Goal: Find specific page/section: Find specific page/section

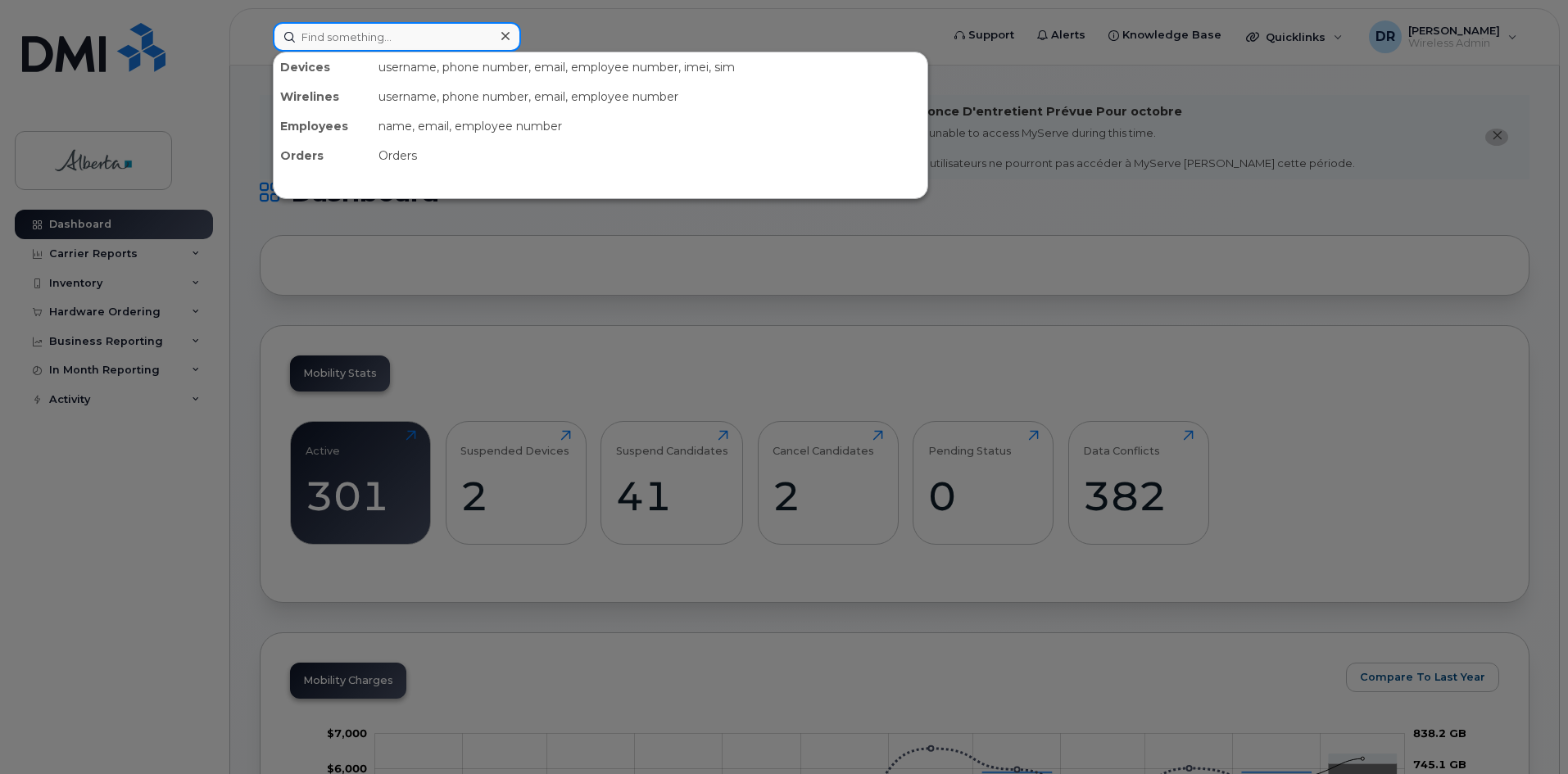
click at [406, 41] on input at bounding box center [397, 36] width 249 height 30
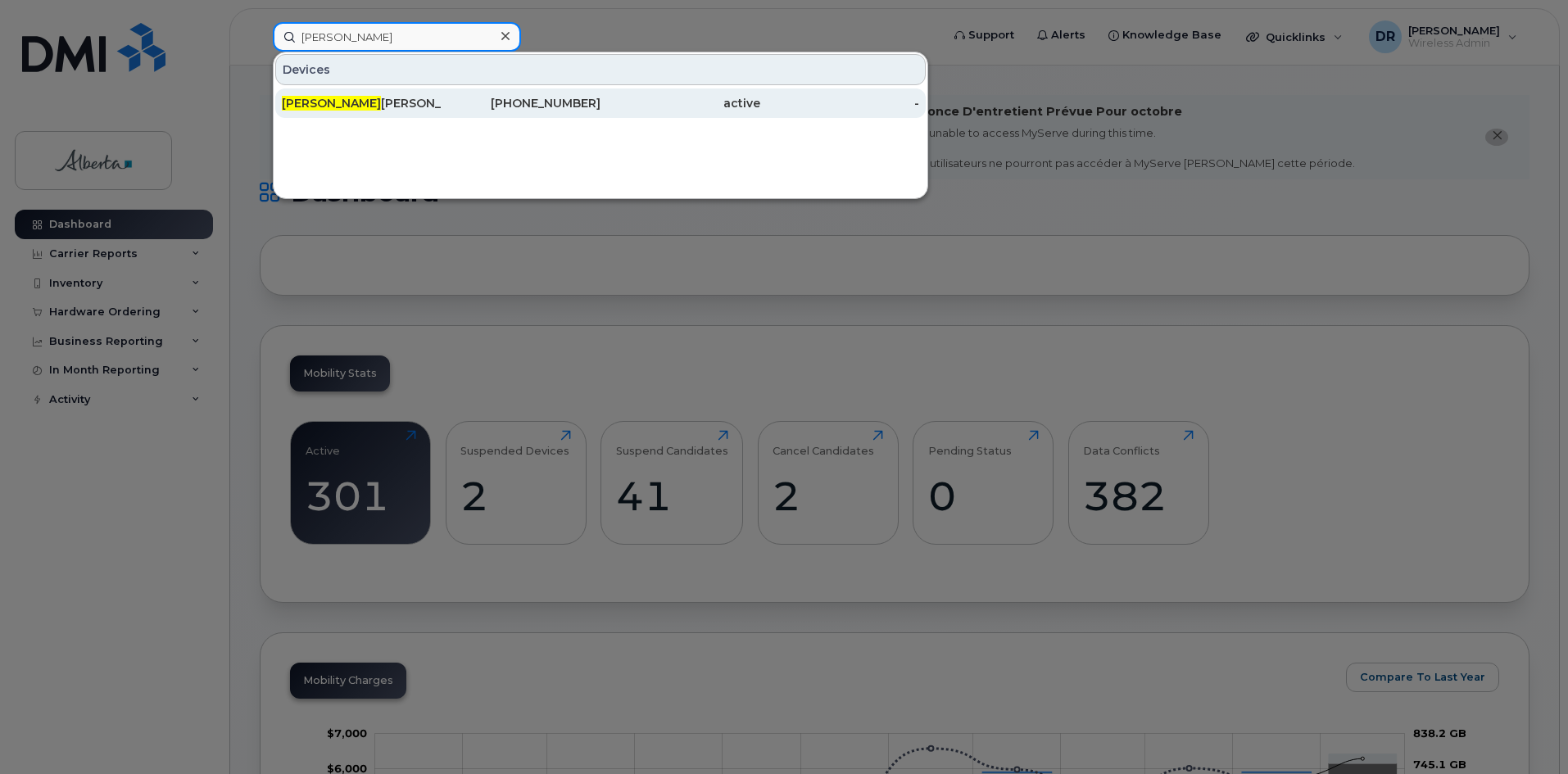
type input "[PERSON_NAME]"
click at [571, 107] on div "[PHONE_NUMBER]" at bounding box center [521, 103] width 160 height 16
